Goal: Task Accomplishment & Management: Use online tool/utility

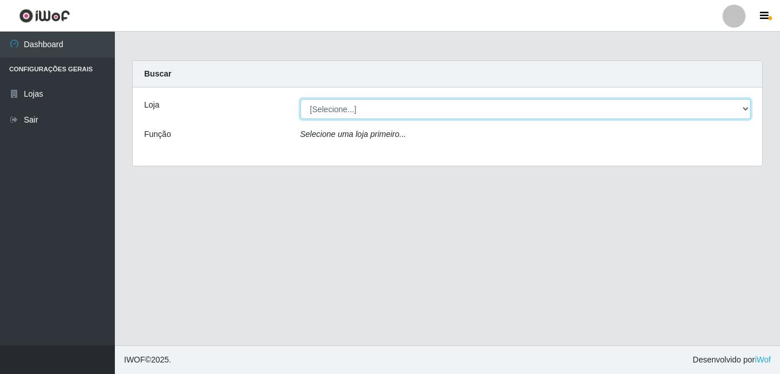
click at [356, 117] on select "[Selecione...] Ajubá Mercado" at bounding box center [526, 109] width 451 height 20
select select "402"
click at [301, 99] on select "[Selecione...] Ajubá Mercado" at bounding box center [526, 109] width 451 height 20
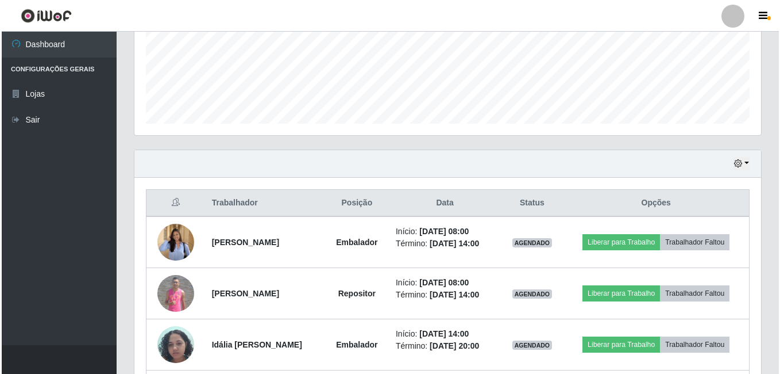
scroll to position [345, 0]
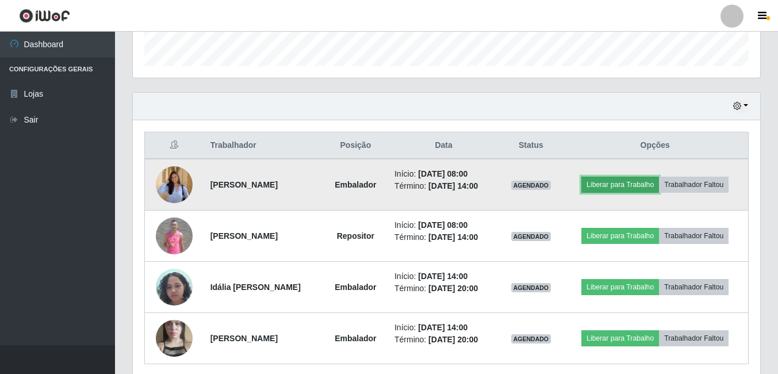
click at [627, 187] on button "Liberar para Trabalho" at bounding box center [620, 184] width 78 height 16
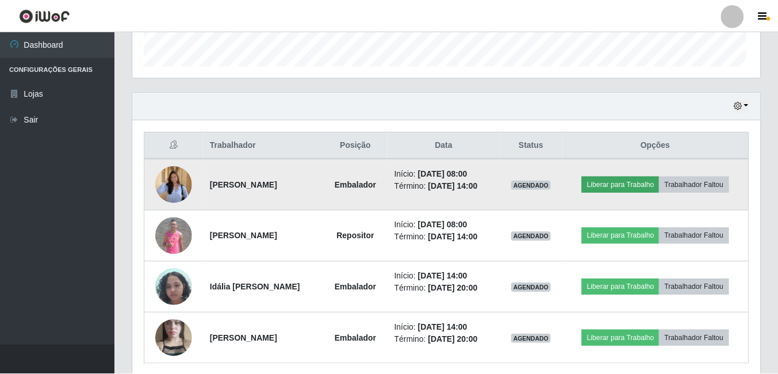
scroll to position [239, 621]
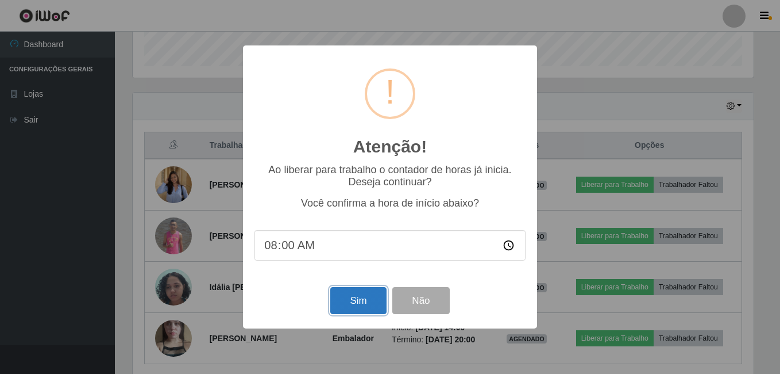
click at [351, 299] on button "Sim" at bounding box center [358, 300] width 56 height 27
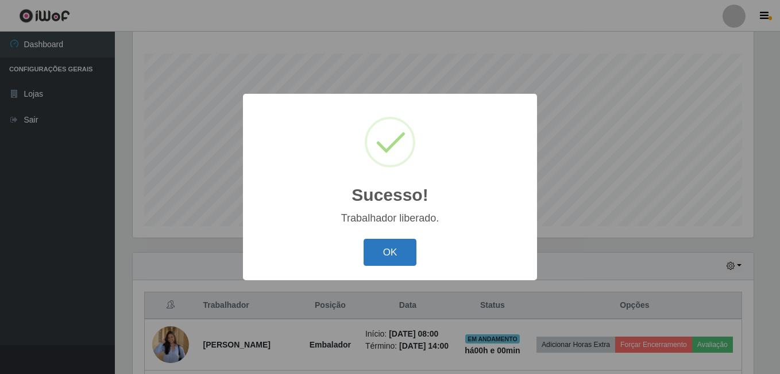
click at [384, 254] on button "OK" at bounding box center [390, 252] width 53 height 27
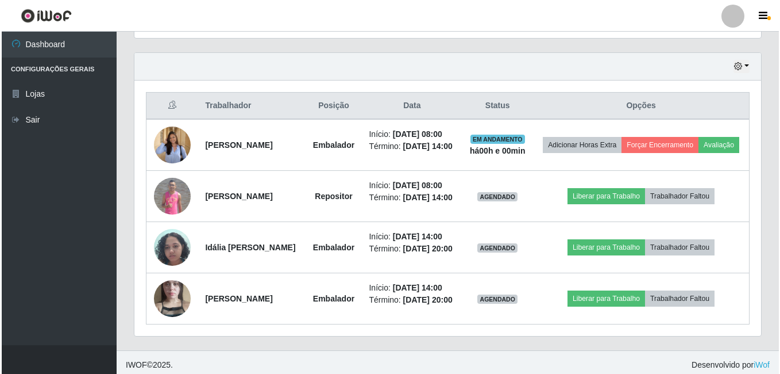
scroll to position [415, 0]
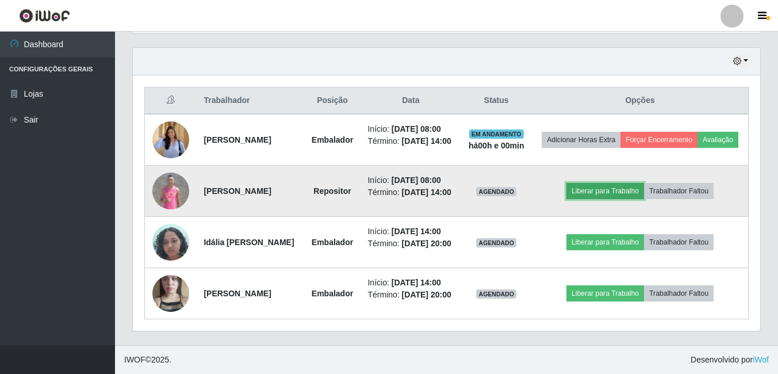
click at [616, 183] on button "Liberar para Trabalho" at bounding box center [605, 191] width 78 height 16
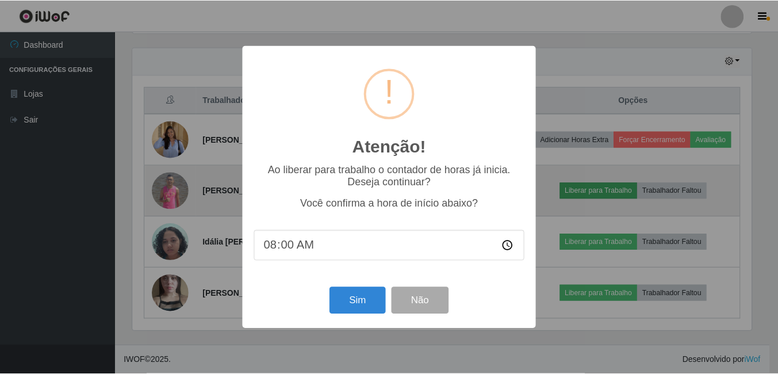
scroll to position [239, 621]
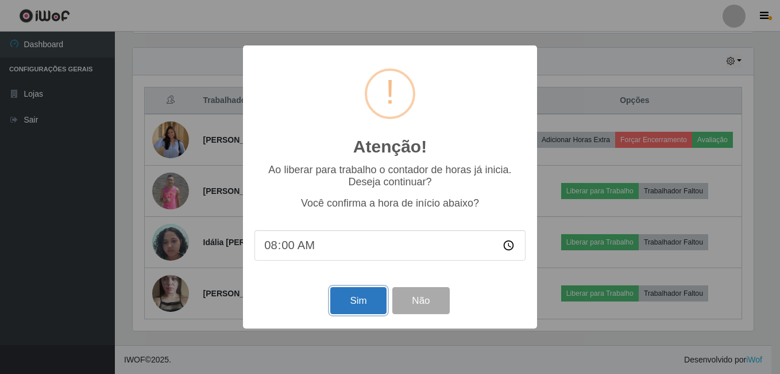
click at [350, 302] on button "Sim" at bounding box center [358, 300] width 56 height 27
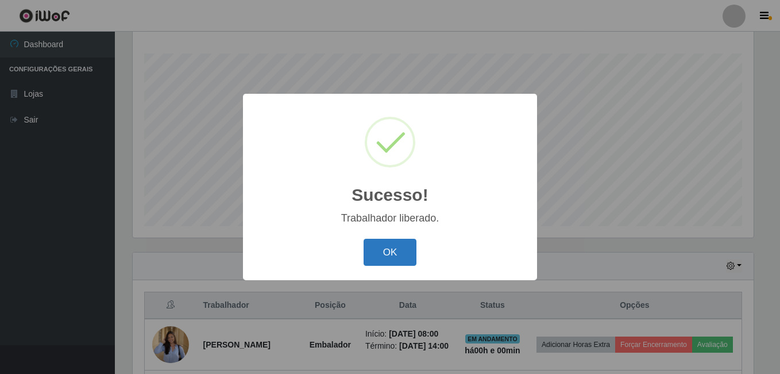
click at [385, 247] on button "OK" at bounding box center [390, 252] width 53 height 27
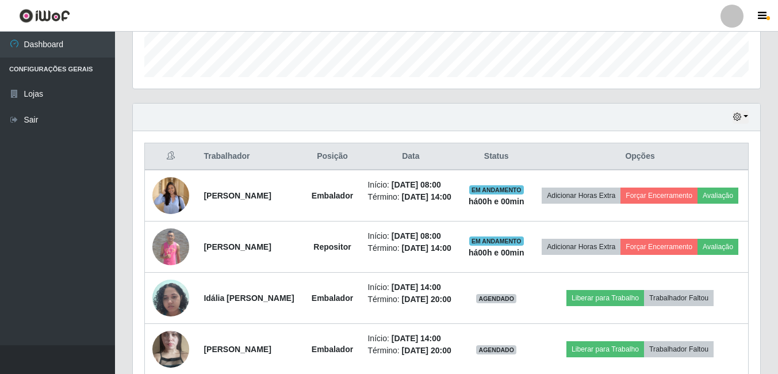
scroll to position [357, 0]
